Goal: Check status: Check status

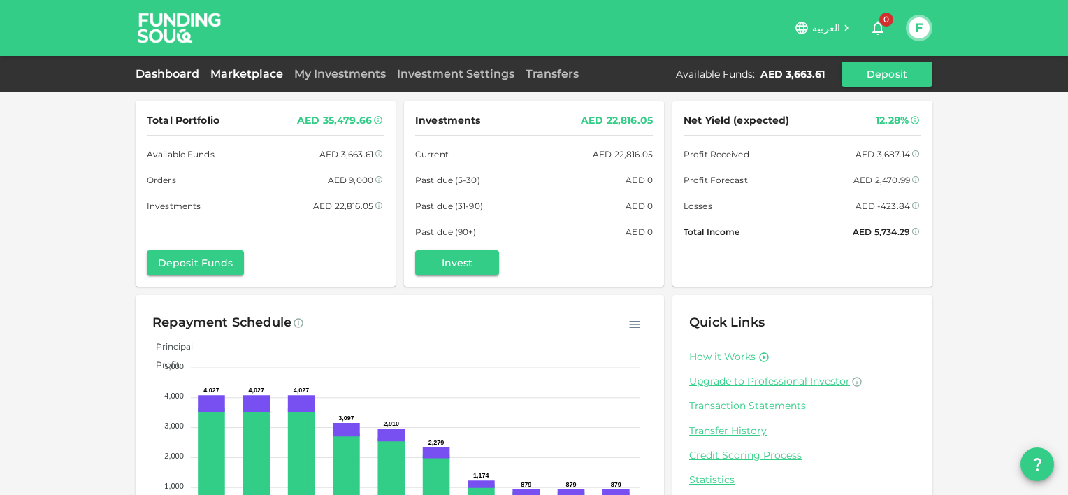
click at [249, 73] on link "Marketplace" at bounding box center [247, 73] width 84 height 13
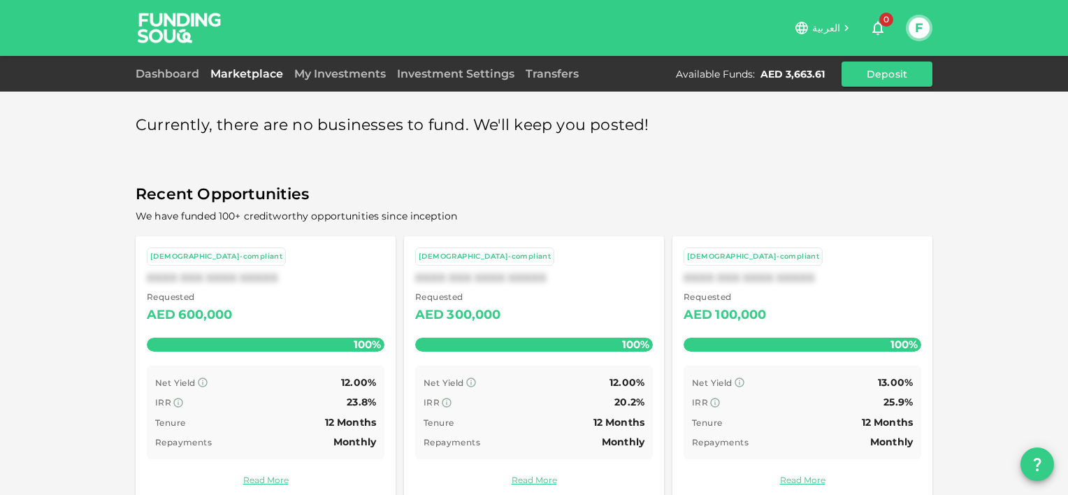
click at [334, 66] on div "My Investments" at bounding box center [340, 74] width 103 height 17
click at [334, 78] on link "My Investments" at bounding box center [340, 73] width 103 height 13
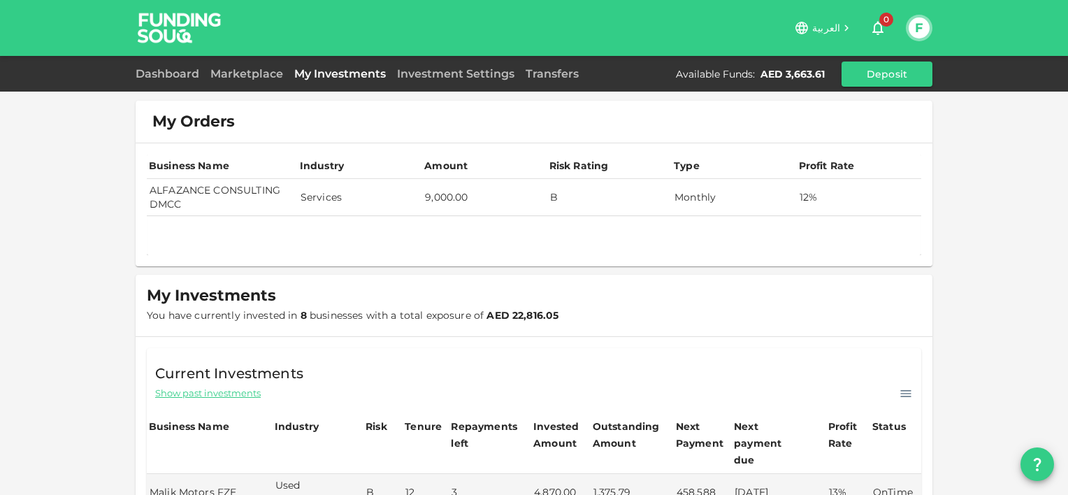
drag, startPoint x: 145, startPoint y: 187, endPoint x: 191, endPoint y: 198, distance: 47.3
click at [191, 198] on td "ALFAZANCE CONSULTING DMCC" at bounding box center [222, 197] width 151 height 37
copy td "ALFAZANCE CONSULTING DMCC"
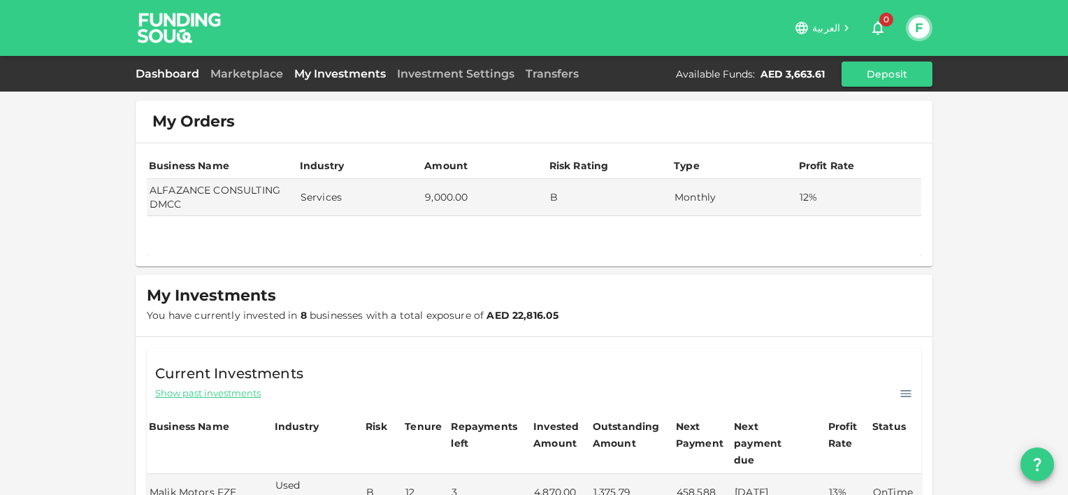
click at [201, 75] on link "Dashboard" at bounding box center [170, 73] width 69 height 13
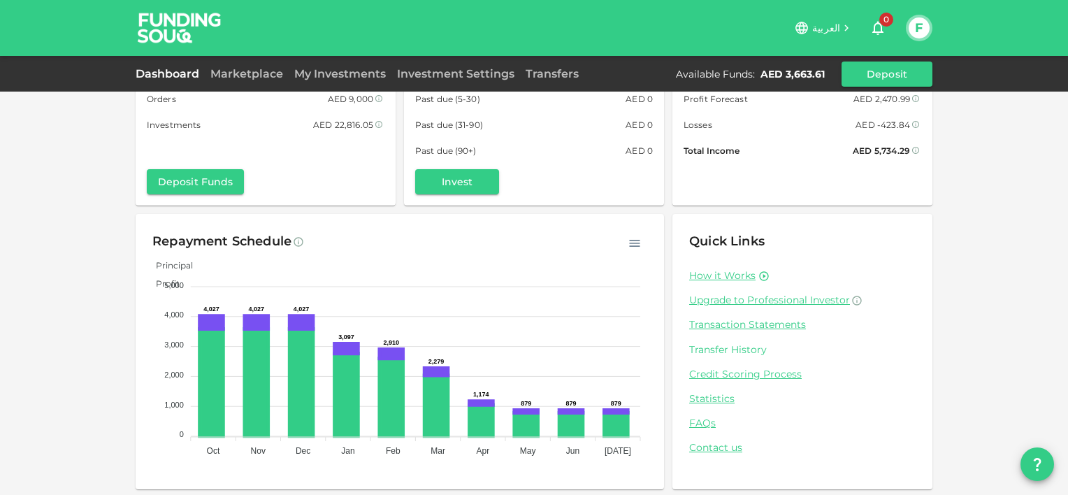
scroll to position [84, 0]
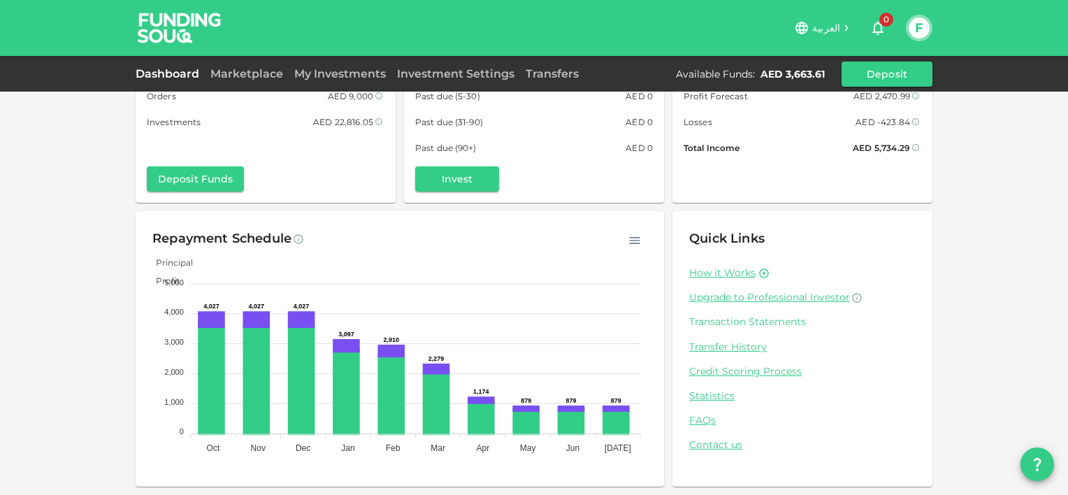
click at [723, 326] on link "Transaction Statements" at bounding box center [802, 321] width 226 height 13
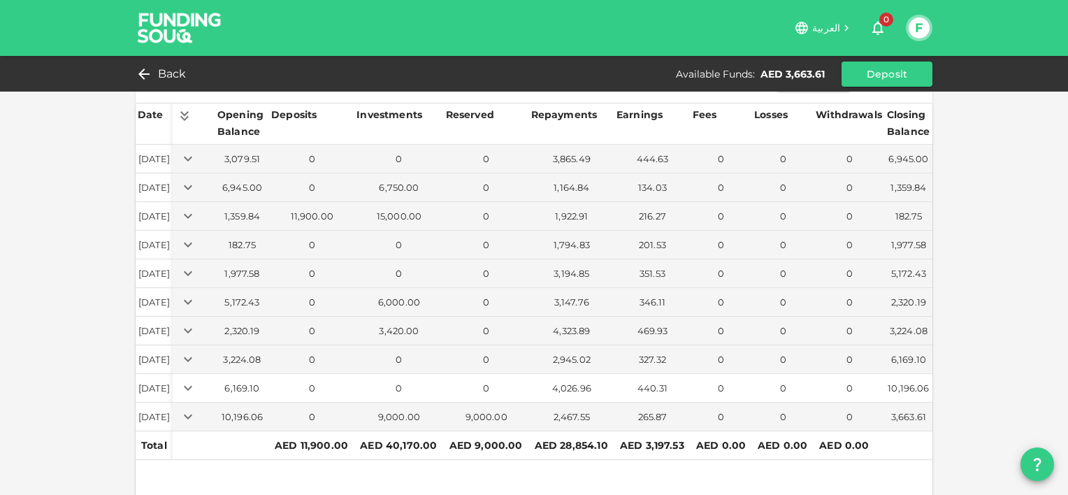
scroll to position [67, 0]
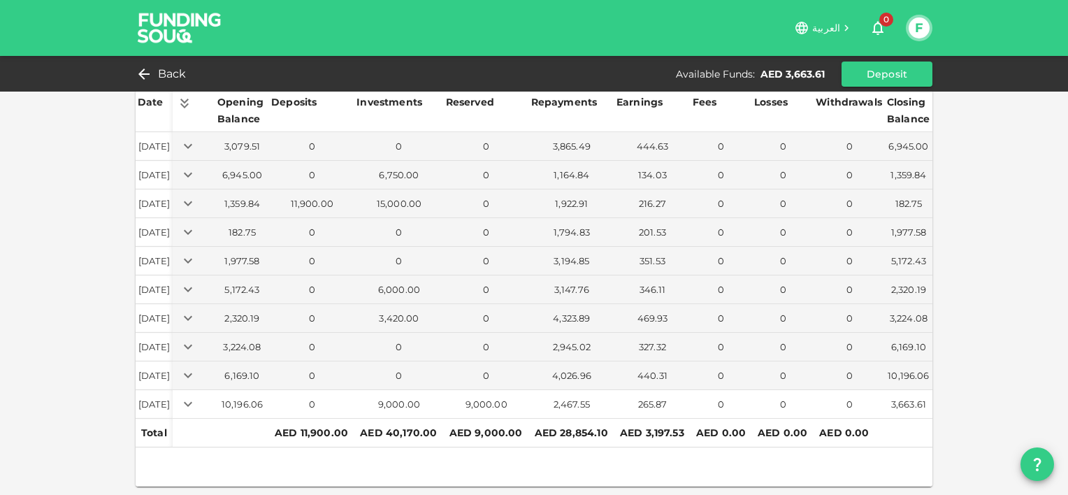
click at [196, 396] on icon "Expand" at bounding box center [188, 404] width 17 height 17
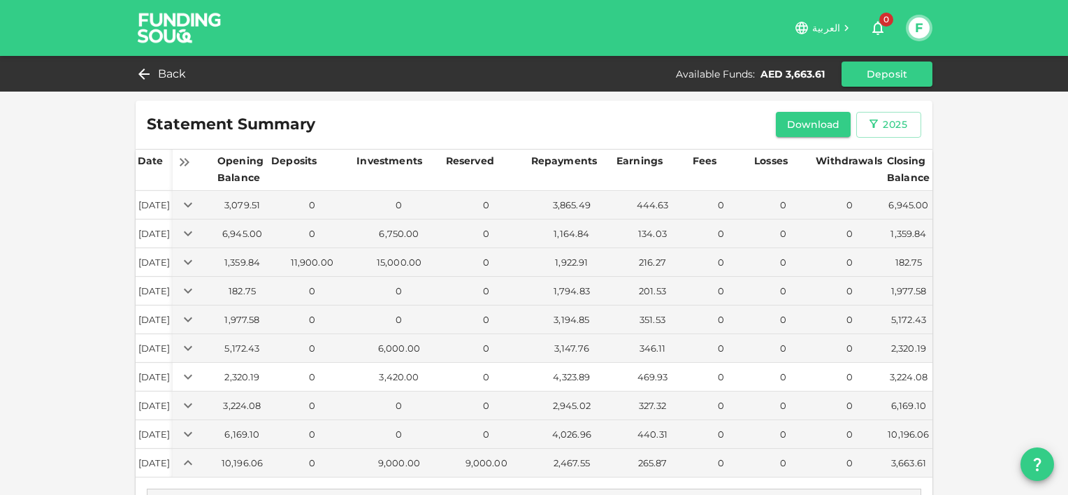
scroll to position [0, 0]
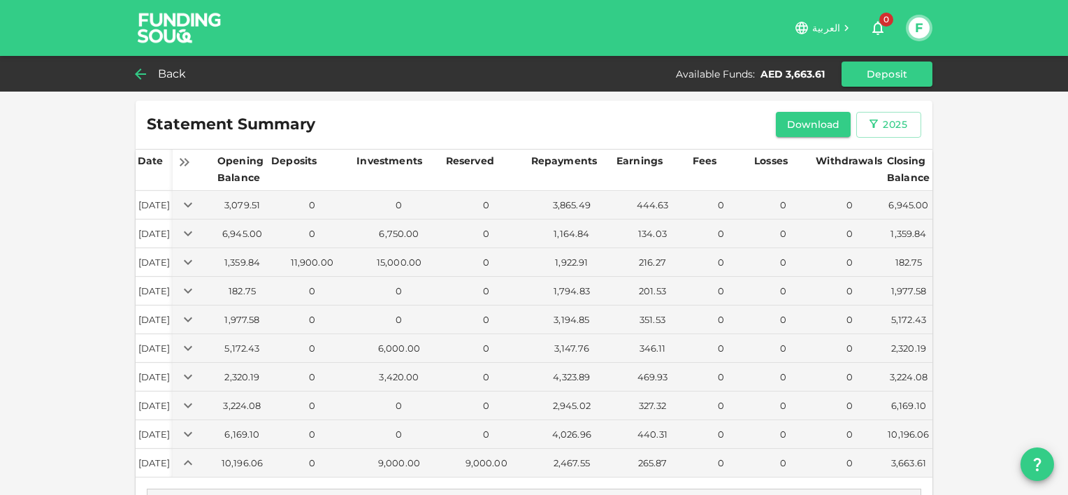
click at [159, 71] on span "Back" at bounding box center [172, 74] width 29 height 20
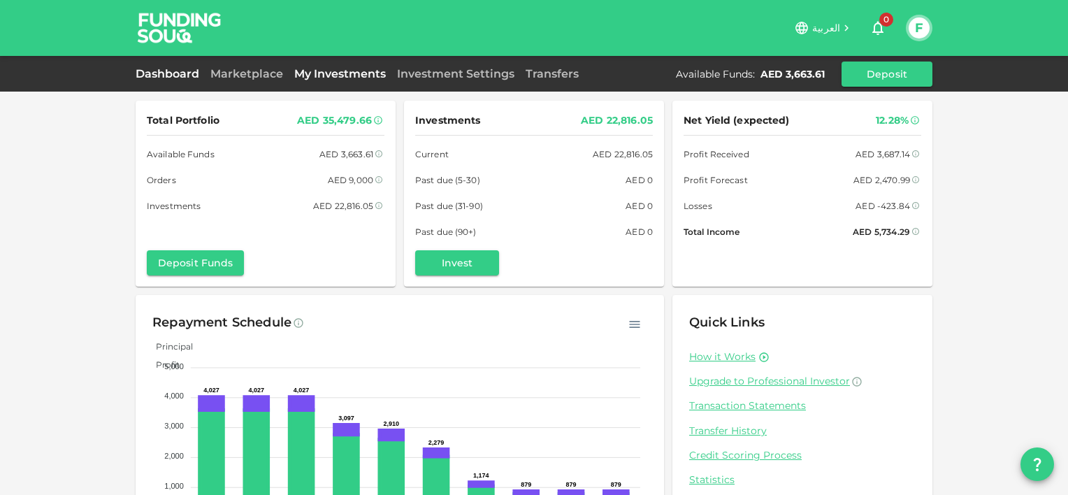
click at [340, 75] on link "My Investments" at bounding box center [340, 73] width 103 height 13
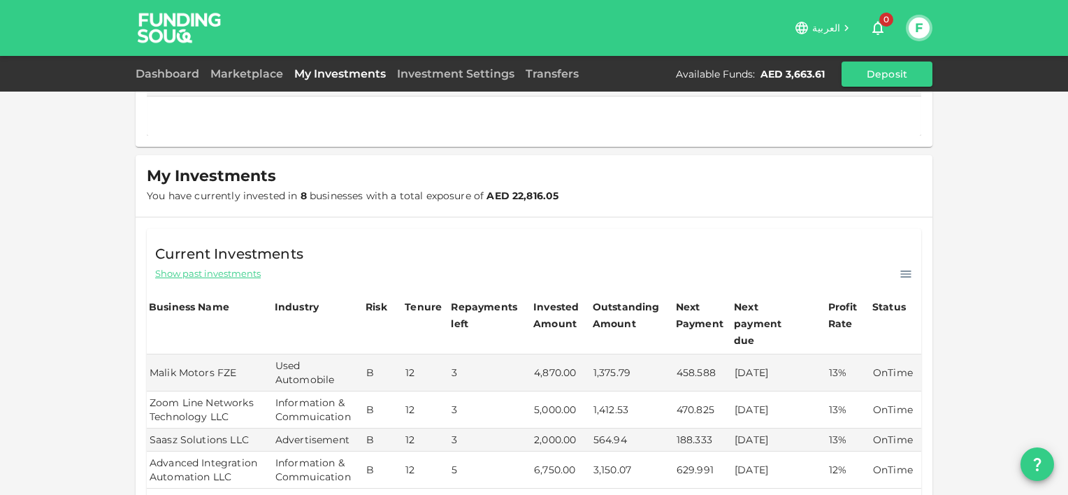
scroll to position [70, 0]
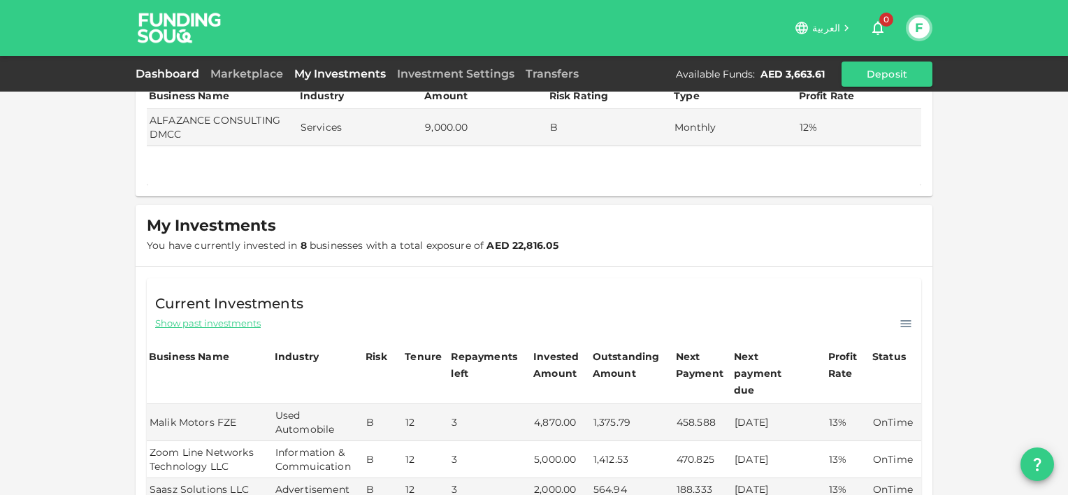
click at [196, 75] on link "Dashboard" at bounding box center [170, 73] width 69 height 13
